Goal: Task Accomplishment & Management: Use online tool/utility

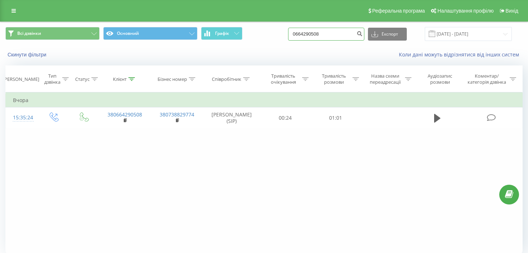
drag, startPoint x: 349, startPoint y: 33, endPoint x: 280, endPoint y: 33, distance: 69.0
click at [280, 33] on div "Всі дзвінки Основний Графік 0664290508 Експорт .csv .xls .xlsx 20.05.2025 - 20.…" at bounding box center [263, 34] width 517 height 14
click at [341, 28] on input at bounding box center [326, 34] width 76 height 13
click at [362, 33] on icon "submit" at bounding box center [359, 33] width 6 height 4
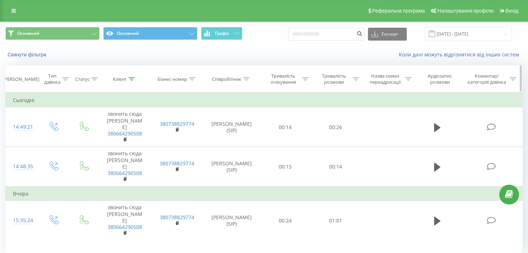
click at [238, 79] on div "Співробітник" at bounding box center [226, 79] width 29 height 6
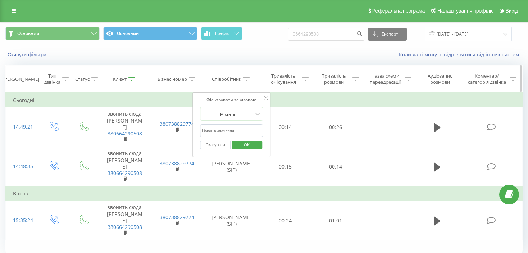
click at [243, 77] on div "Співробітник" at bounding box center [231, 79] width 38 height 6
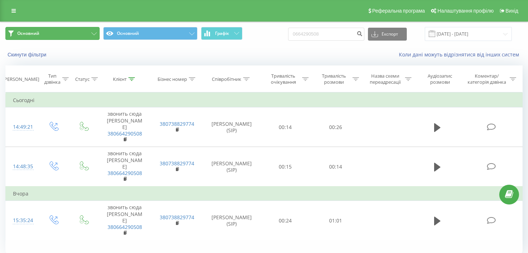
click at [83, 36] on button "Основний" at bounding box center [52, 33] width 94 height 13
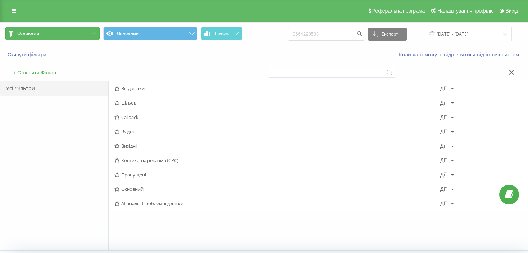
click at [83, 36] on button "Основний" at bounding box center [52, 33] width 94 height 13
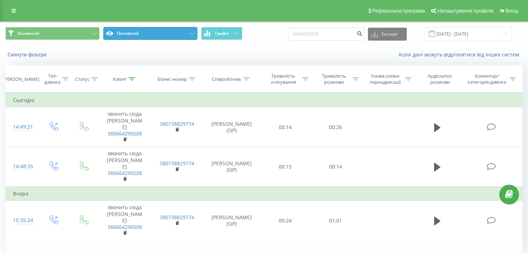
click at [134, 32] on button "Основний" at bounding box center [150, 33] width 94 height 13
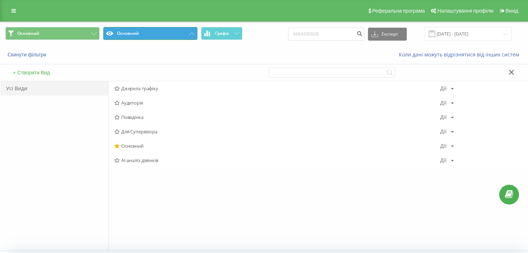
click at [134, 32] on button "Основний" at bounding box center [150, 33] width 94 height 13
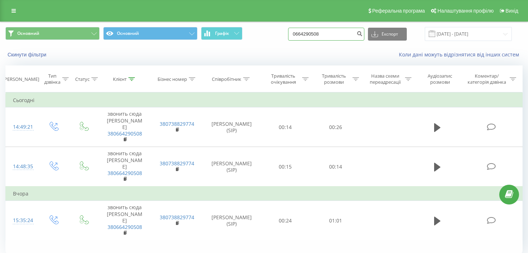
click at [345, 36] on input "0664290508" at bounding box center [326, 34] width 76 height 13
drag, startPoint x: 348, startPoint y: 33, endPoint x: 293, endPoint y: 34, distance: 55.0
click at [293, 34] on div "Основний Основний Графік 0664290508 Експорт .csv .xls .xlsx 20.05.2025 - 20.08.…" at bounding box center [263, 34] width 517 height 14
click at [362, 33] on icon "submit" at bounding box center [359, 33] width 6 height 4
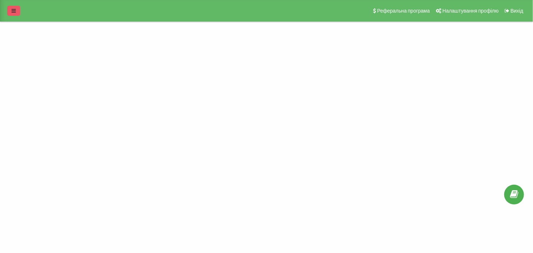
click at [17, 13] on link at bounding box center [13, 11] width 13 height 10
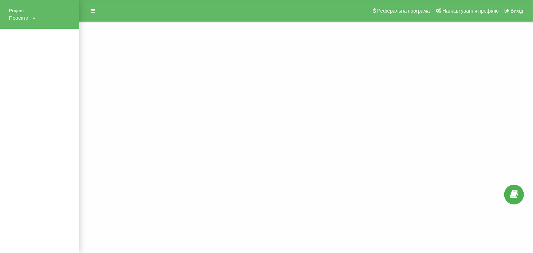
click at [21, 19] on div "Проекти" at bounding box center [18, 17] width 19 height 7
click at [20, 28] on link "[DOMAIN_NAME]" at bounding box center [32, 29] width 35 height 6
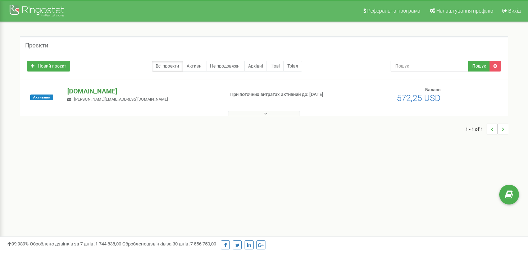
click at [86, 91] on p "[DOMAIN_NAME]" at bounding box center [142, 91] width 151 height 9
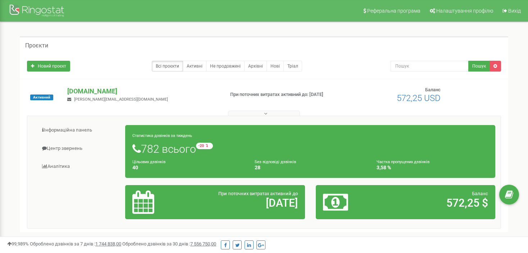
click at [267, 111] on button at bounding box center [264, 113] width 72 height 5
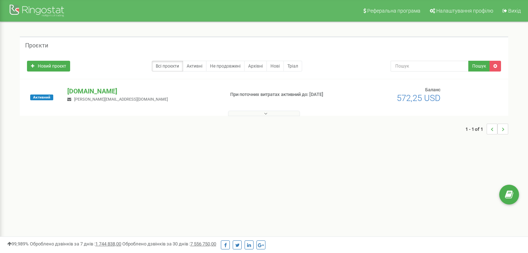
click at [268, 112] on button at bounding box center [264, 113] width 72 height 5
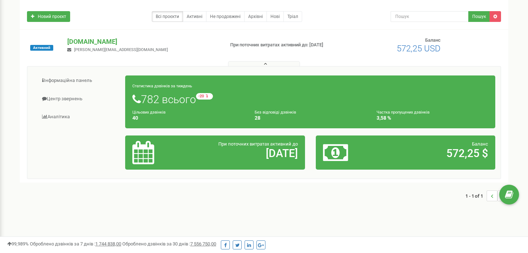
scroll to position [36, 0]
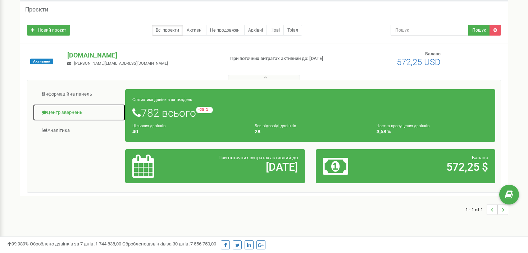
click at [61, 112] on link "Центр звернень" at bounding box center [79, 113] width 93 height 18
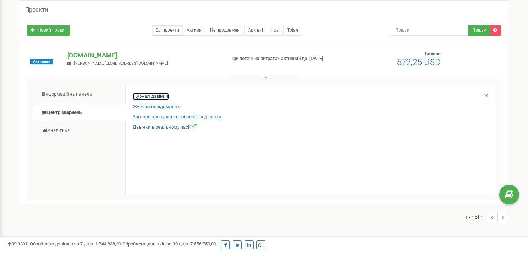
click at [151, 97] on link "Журнал дзвінків" at bounding box center [151, 96] width 36 height 7
click at [142, 94] on link "Журнал дзвінків" at bounding box center [151, 96] width 36 height 7
